Goal: Information Seeking & Learning: Learn about a topic

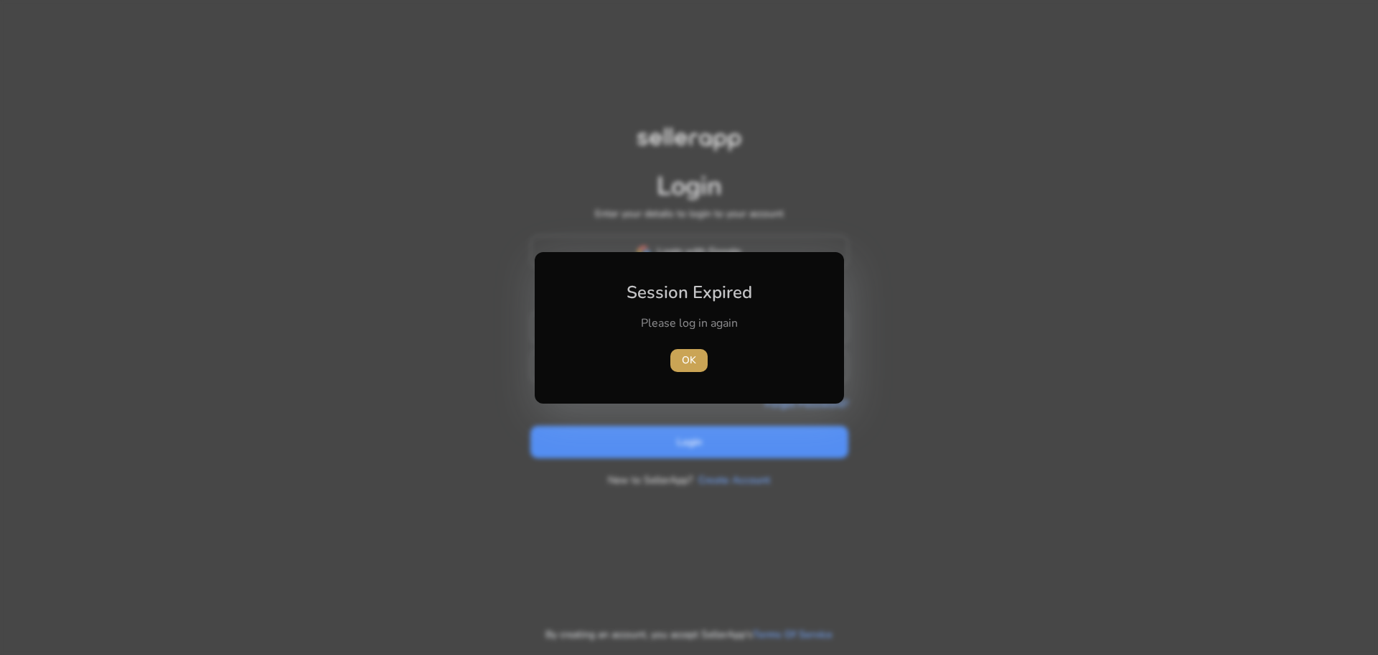
click at [693, 355] on span "OK" at bounding box center [689, 360] width 14 height 15
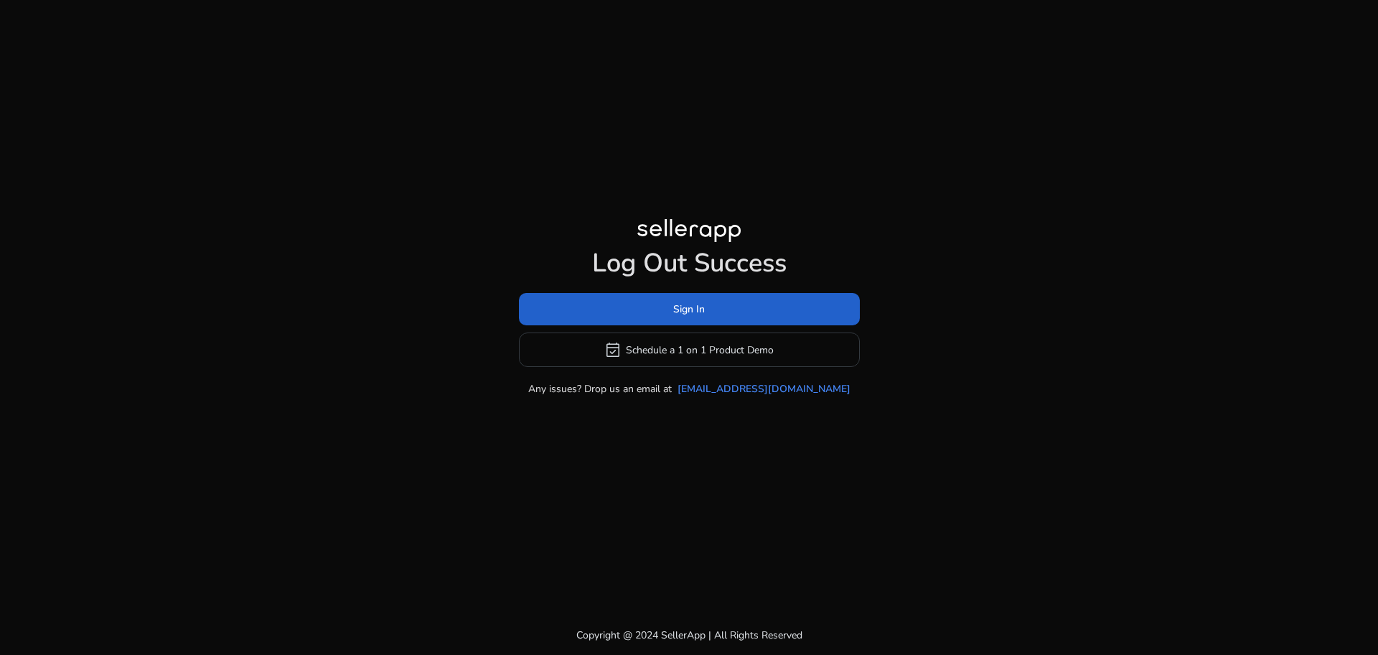
click at [678, 321] on span at bounding box center [689, 309] width 341 height 34
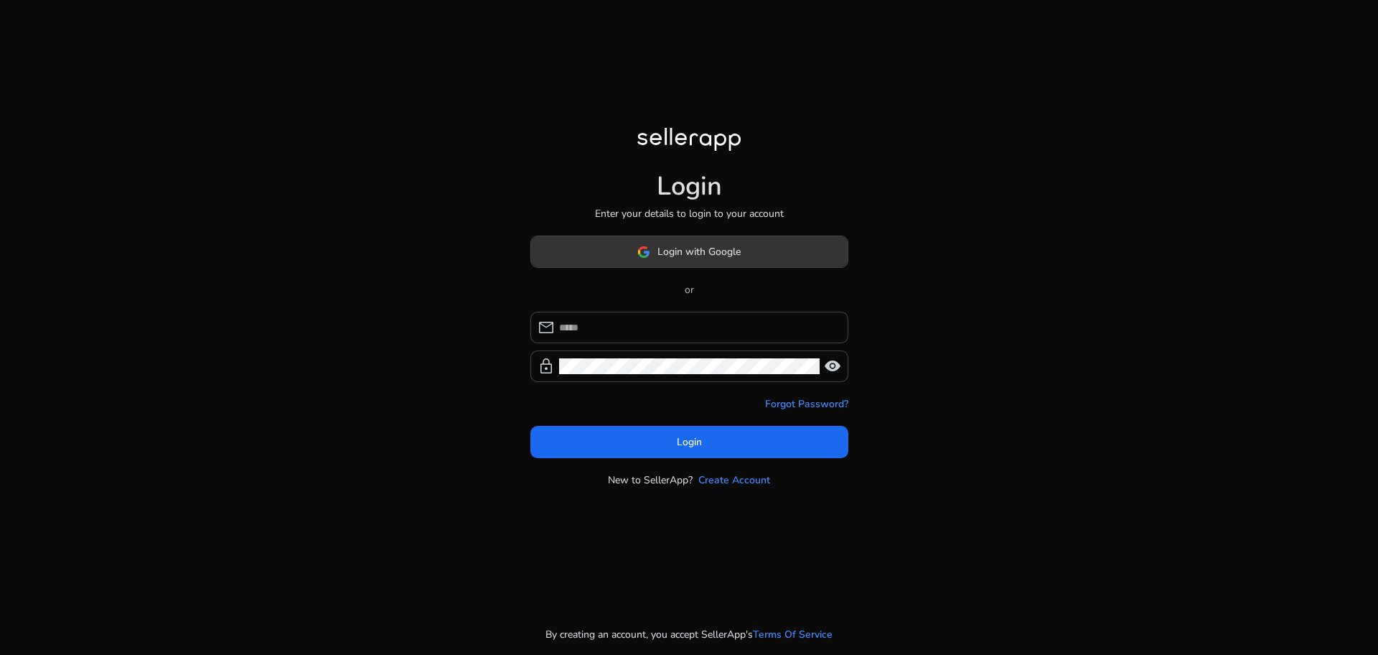
click at [653, 246] on span "Login with Google" at bounding box center [689, 251] width 103 height 15
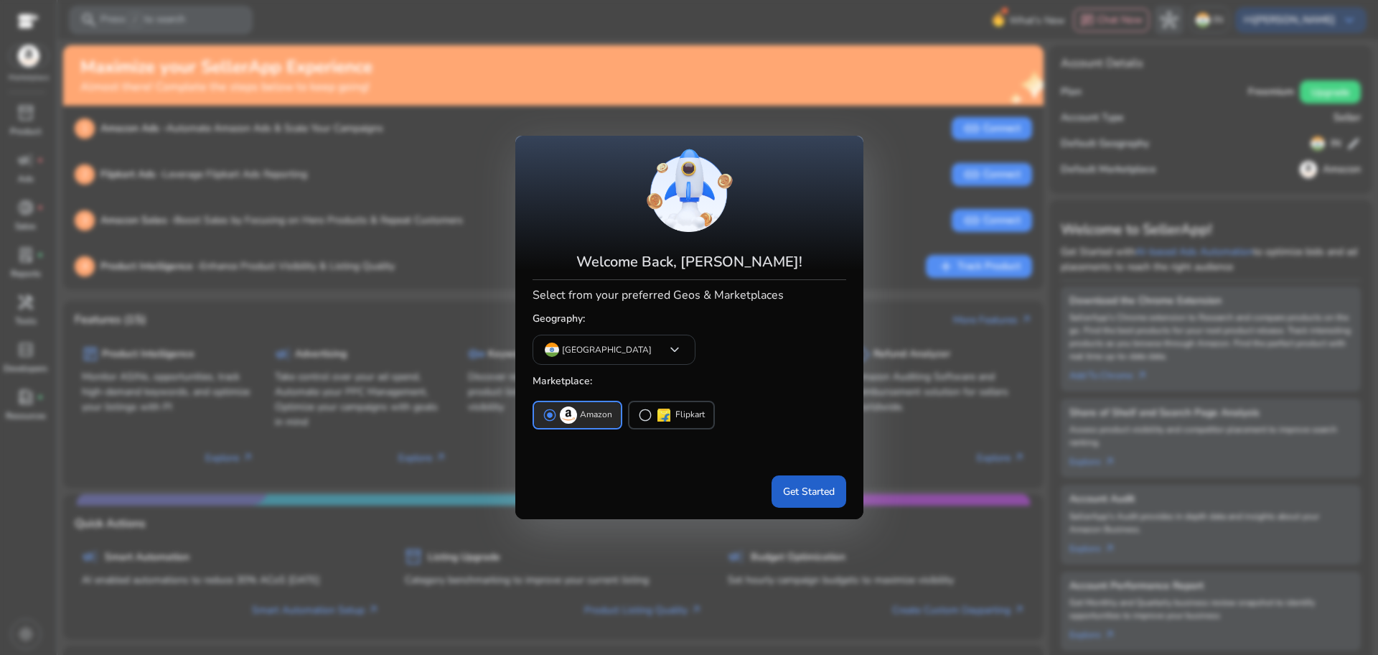
click at [831, 484] on span "Get Started" at bounding box center [809, 491] width 52 height 15
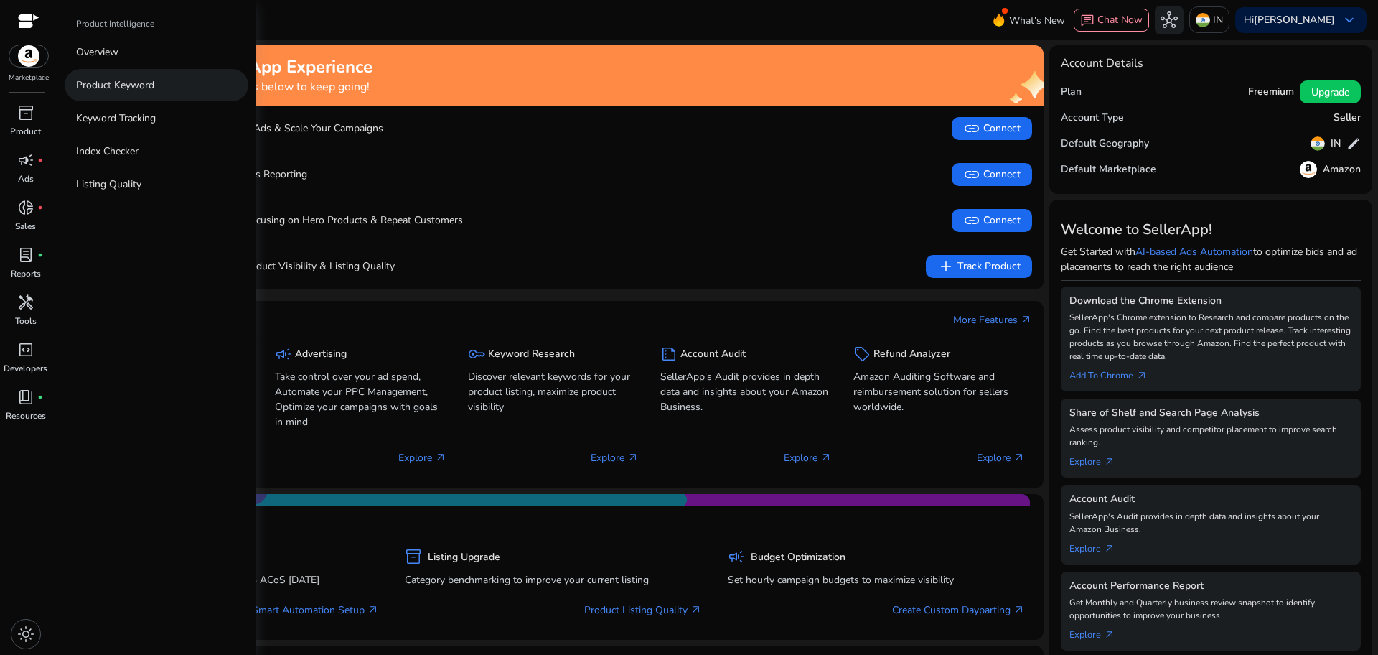
click at [123, 81] on p "Product Keyword" at bounding box center [115, 85] width 78 height 15
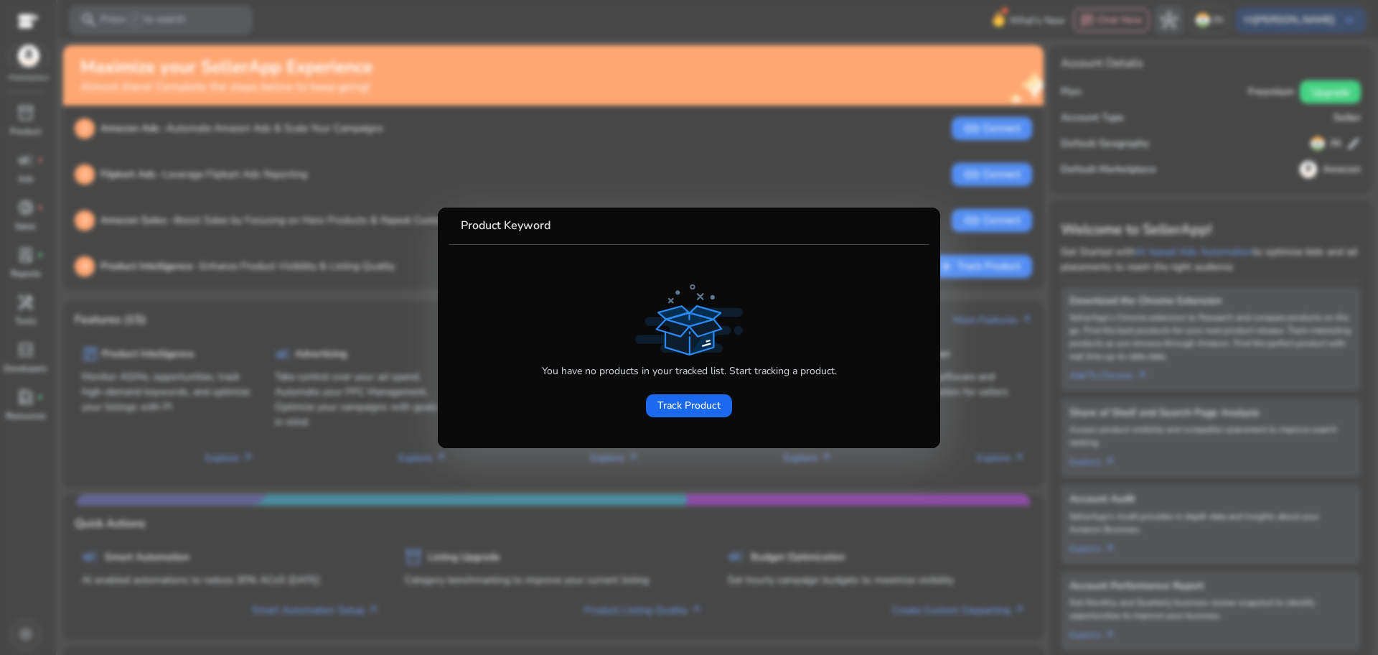
click at [14, 82] on div at bounding box center [689, 327] width 1378 height 655
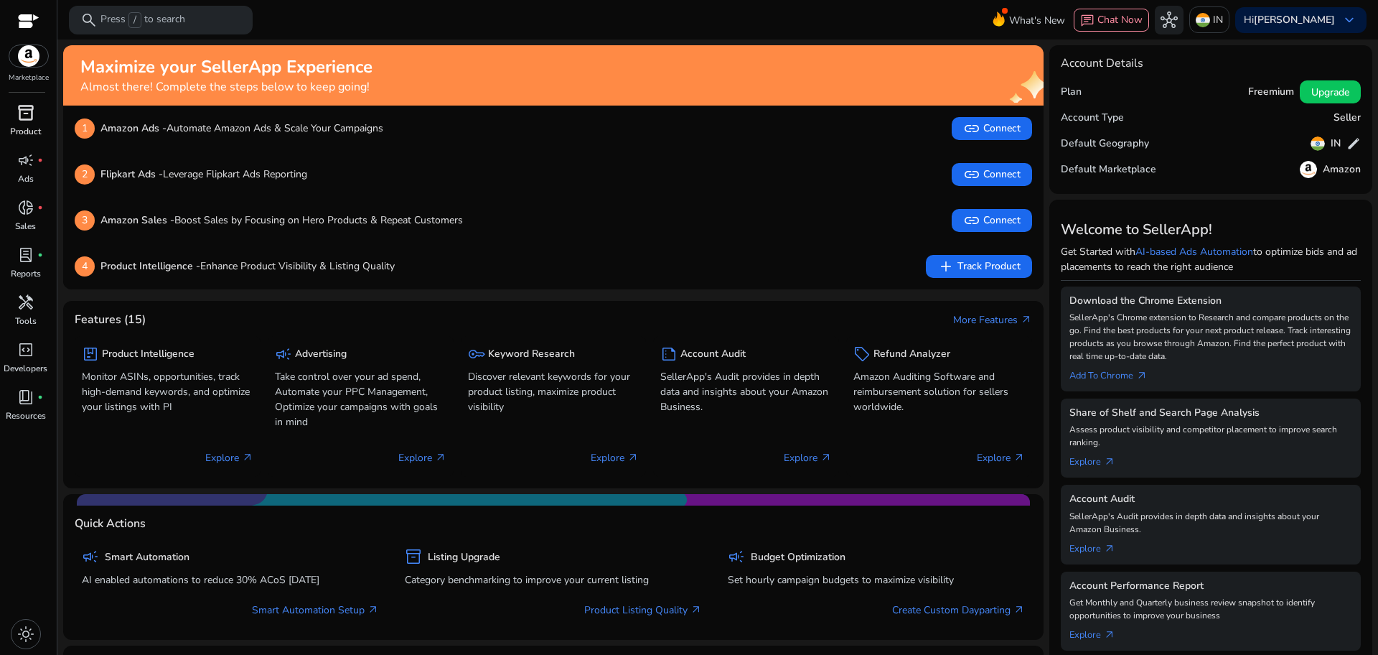
click at [24, 126] on p "Product" at bounding box center [25, 131] width 31 height 13
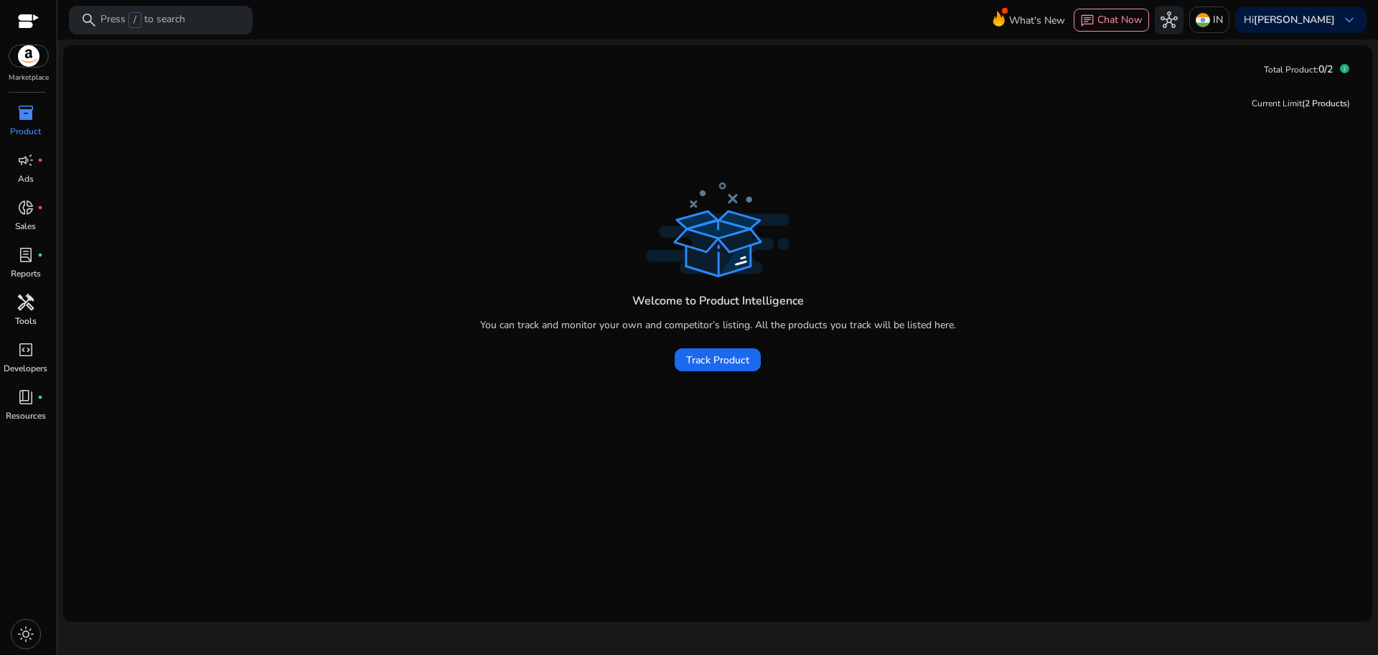
click at [29, 317] on p "Tools" at bounding box center [26, 320] width 22 height 13
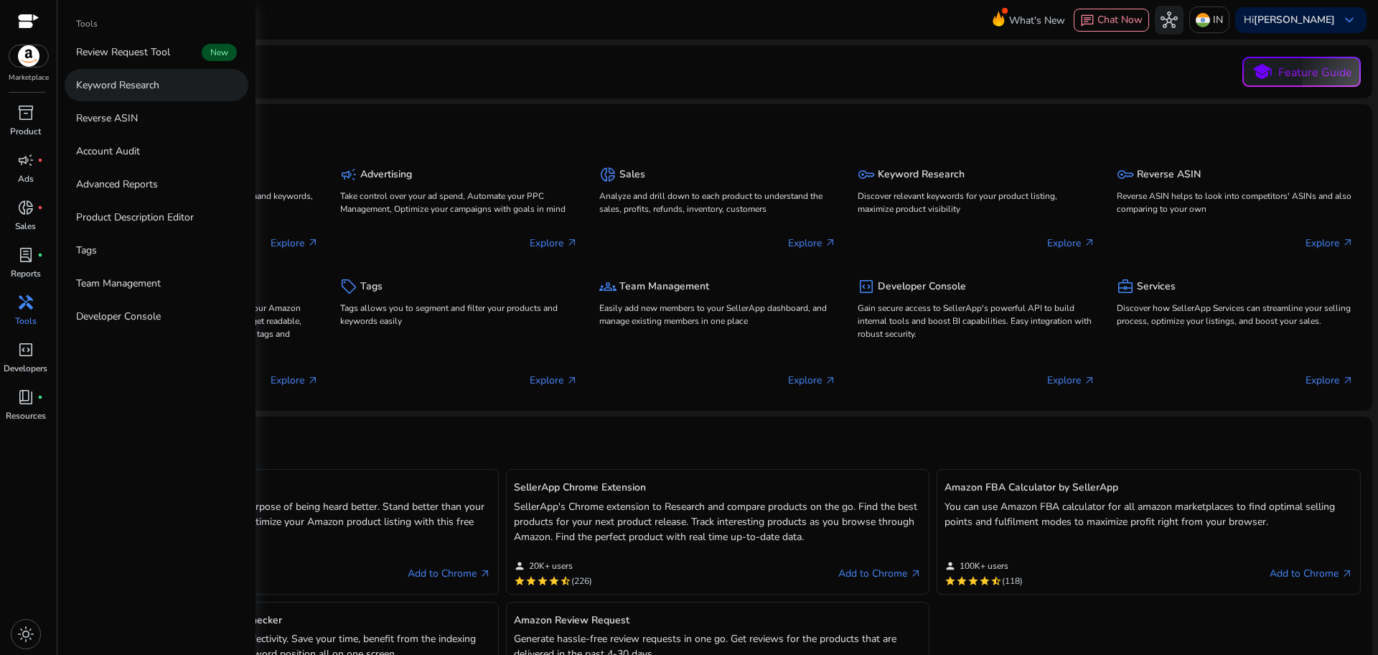
click at [131, 80] on p "Keyword Research" at bounding box center [117, 85] width 83 height 15
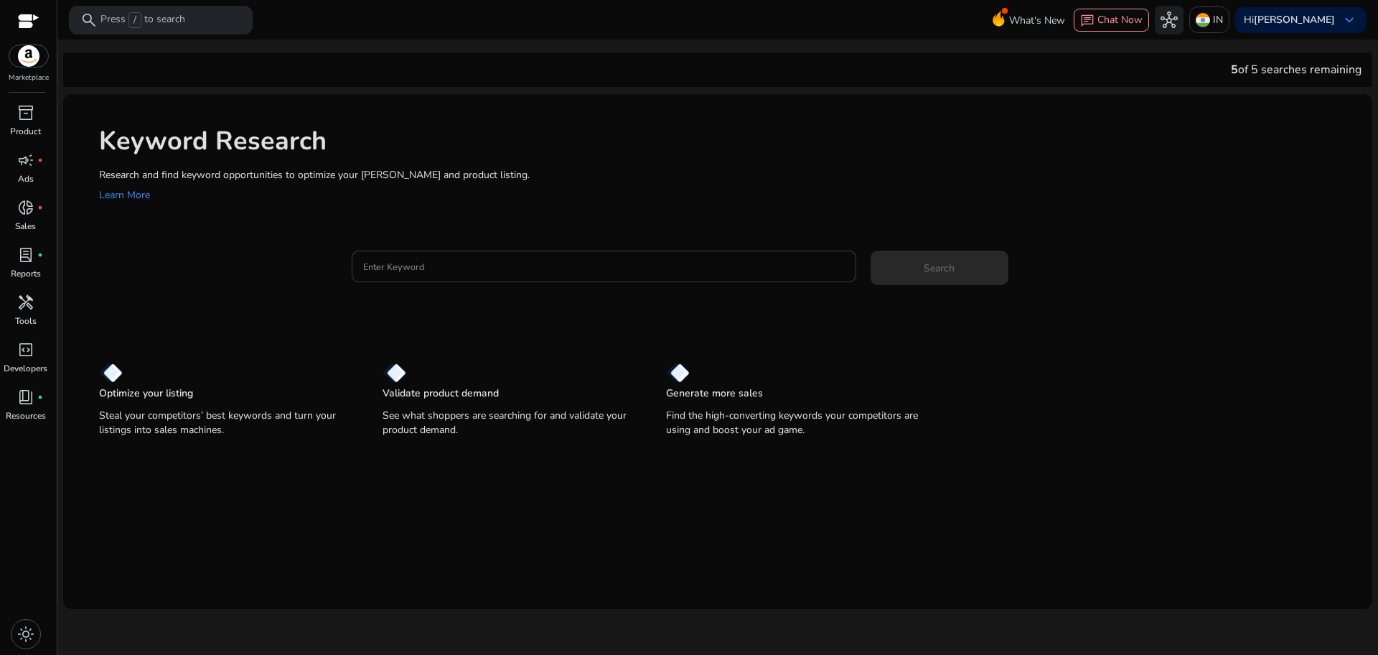
click at [430, 266] on input "Enter Keyword" at bounding box center [604, 266] width 482 height 16
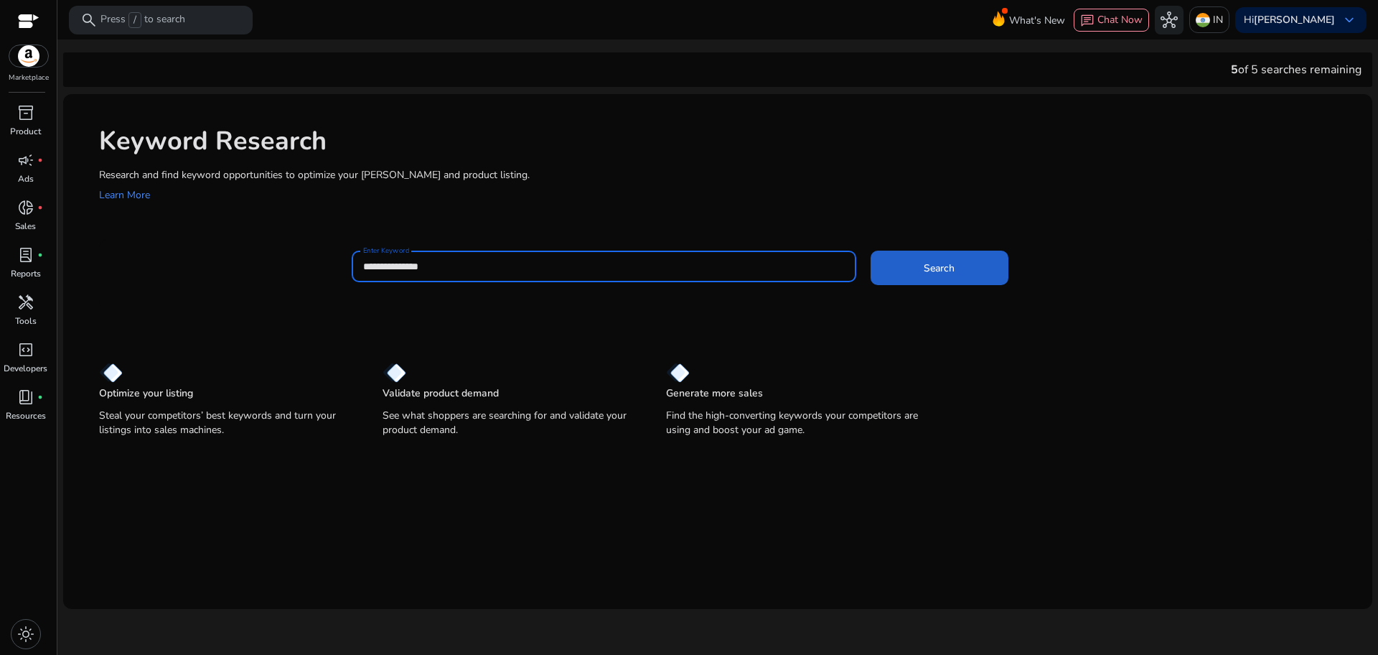
type input "**********"
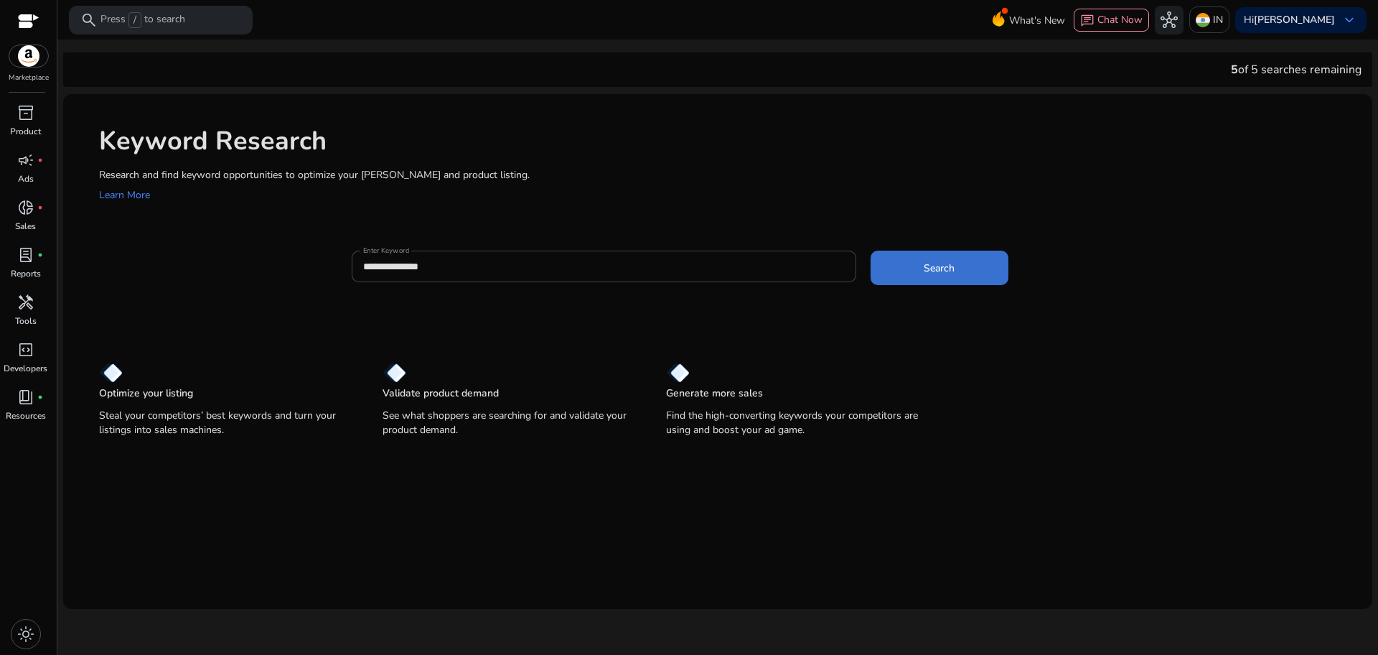
click at [920, 280] on span at bounding box center [940, 268] width 138 height 34
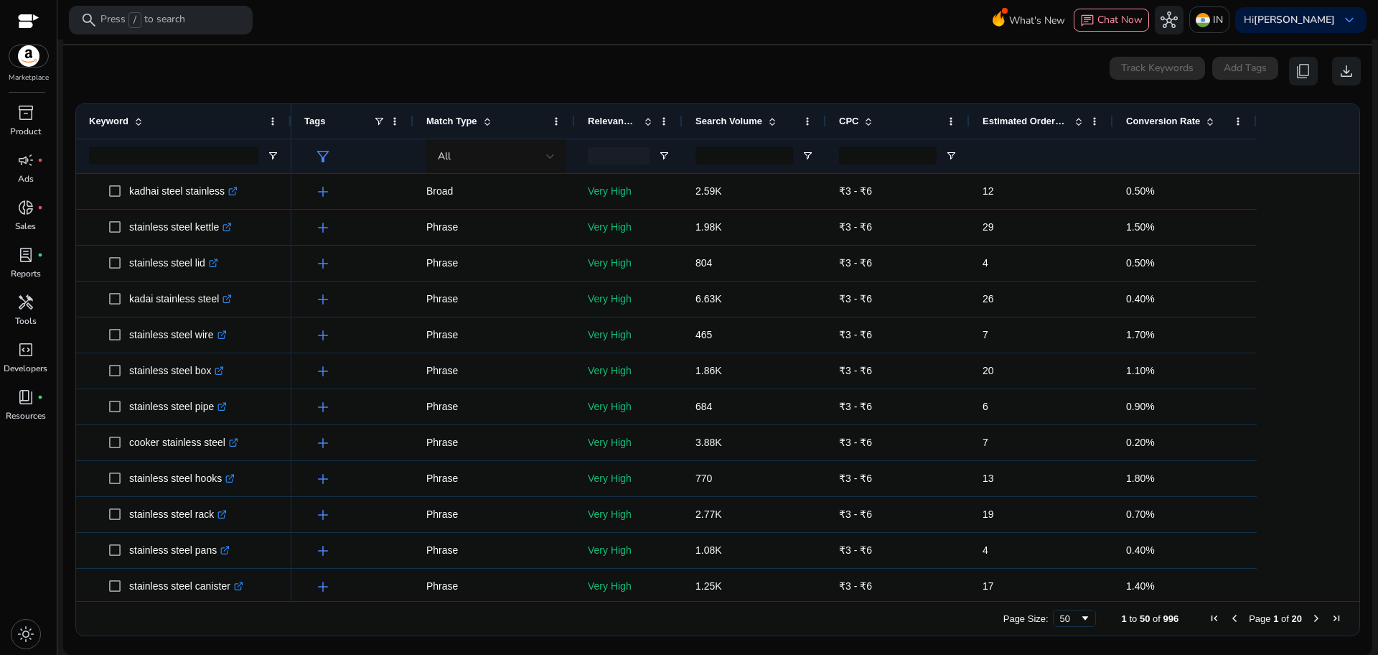
scroll to position [538, 0]
click at [1332, 70] on button "download" at bounding box center [1346, 71] width 29 height 29
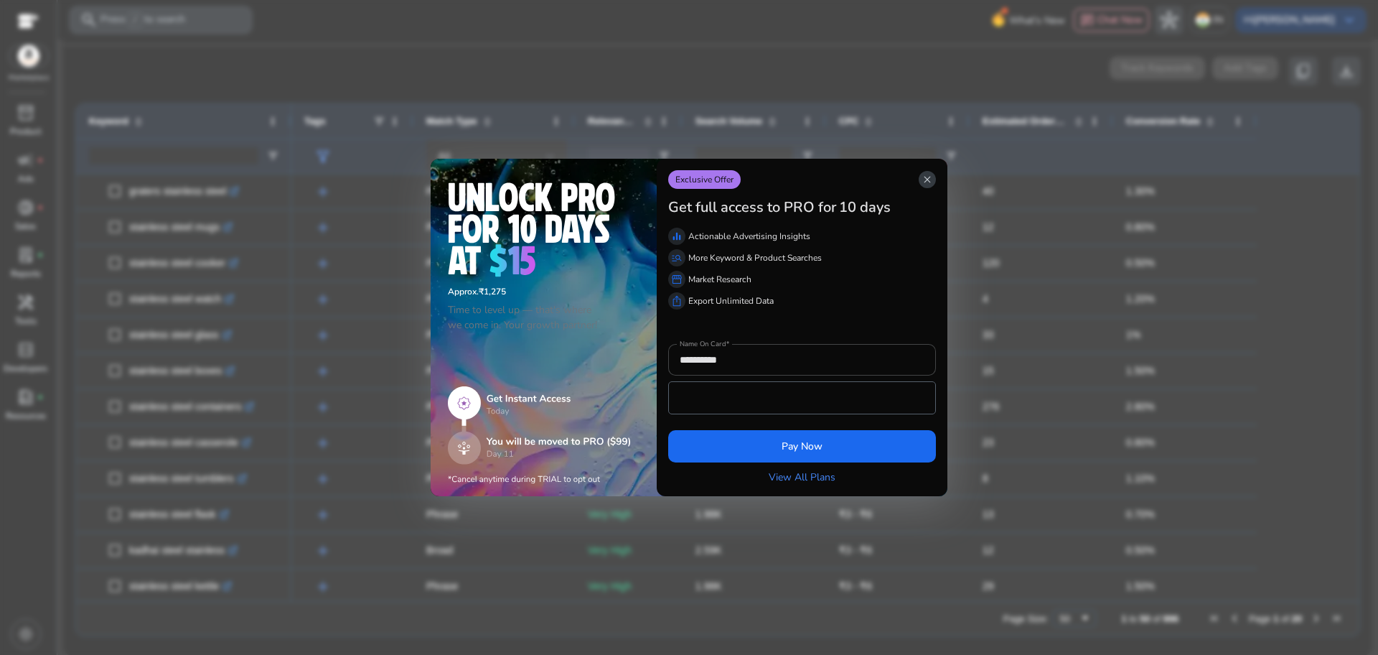
click at [926, 174] on span "close" at bounding box center [927, 179] width 11 height 11
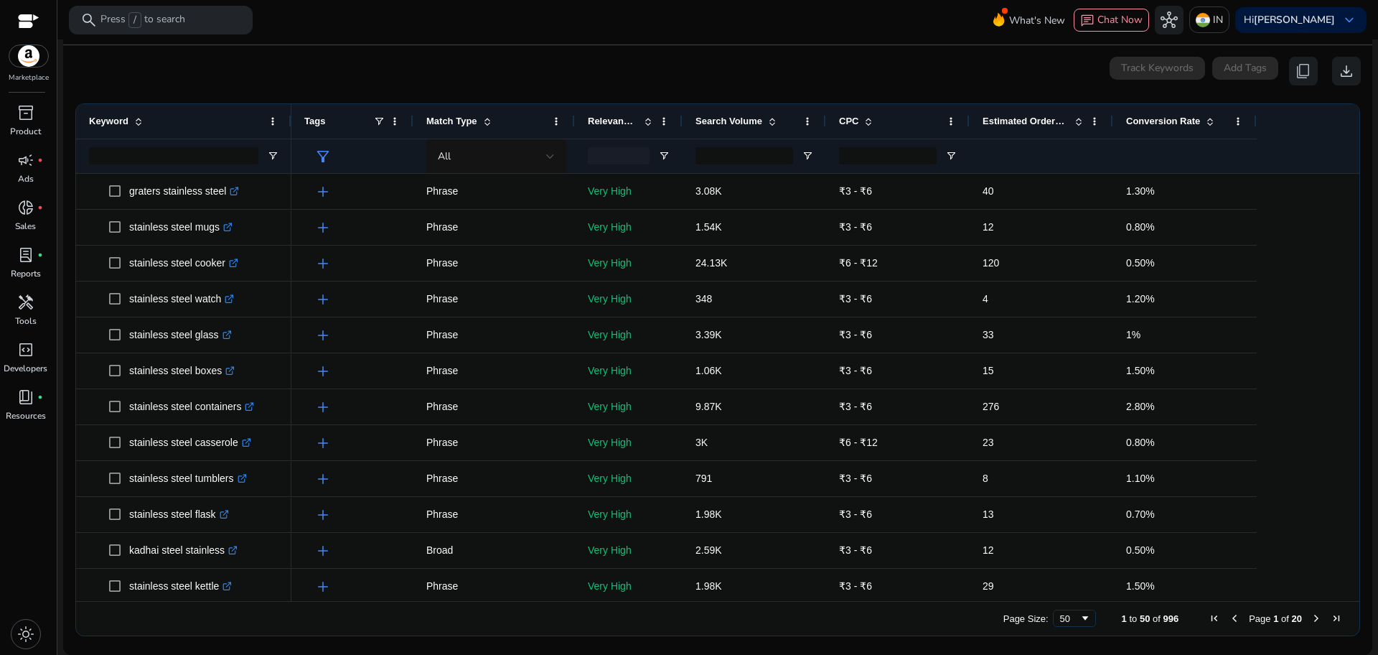
drag, startPoint x: 1032, startPoint y: 154, endPoint x: 936, endPoint y: 445, distance: 306.7
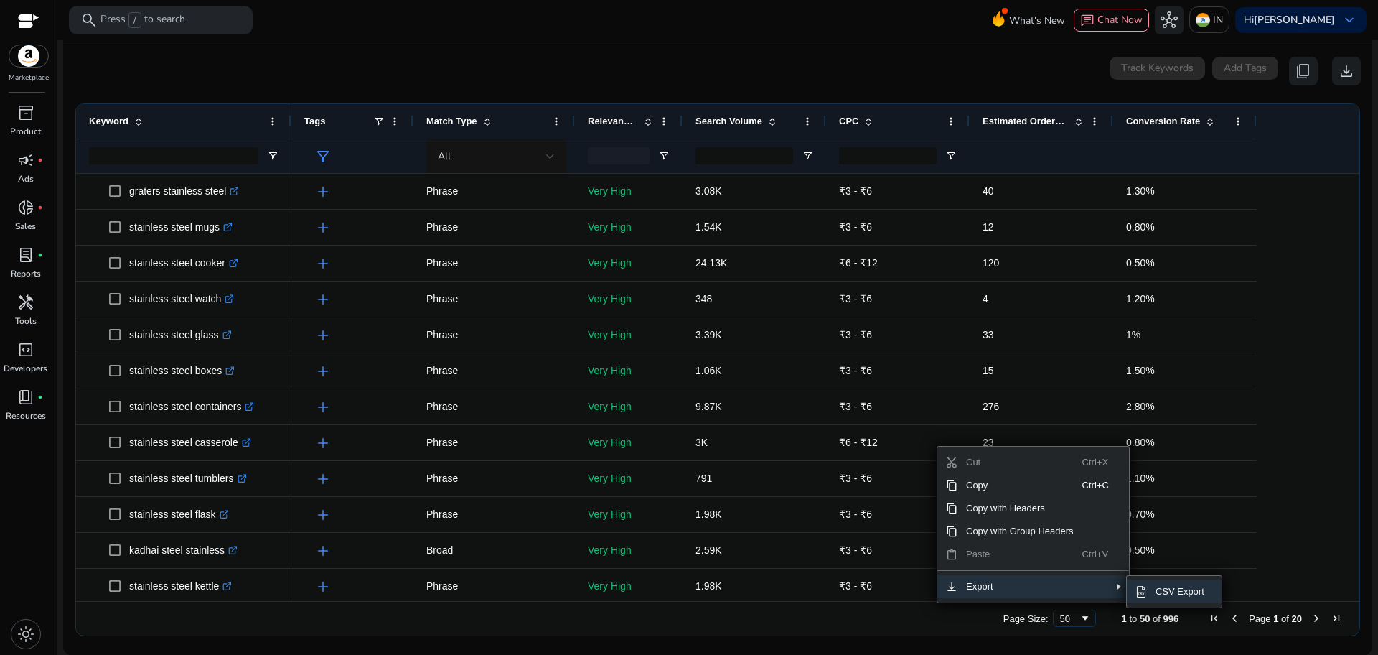
drag, startPoint x: 995, startPoint y: 589, endPoint x: 1145, endPoint y: 585, distance: 150.1
click at [1145, 585] on div "Drag here to set row groups Drag here to set column labels Keyword Tags 12" at bounding box center [717, 369] width 1285 height 533
click at [1145, 586] on span "SubMenu" at bounding box center [1141, 591] width 11 height 11
